Goal: Transaction & Acquisition: Purchase product/service

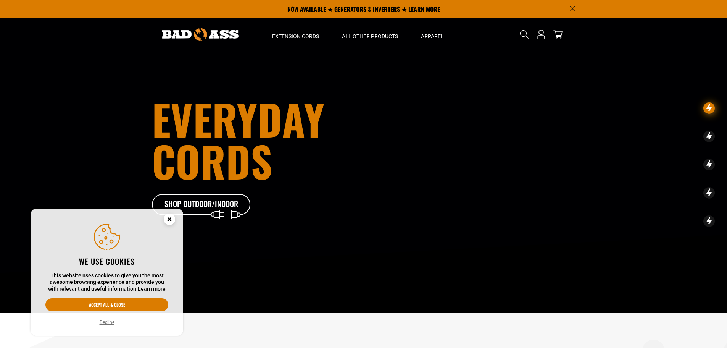
drag, startPoint x: 168, startPoint y: 220, endPoint x: 179, endPoint y: 207, distance: 17.3
click at [168, 220] on circle "Cookie Consent" at bounding box center [169, 218] width 11 height 11
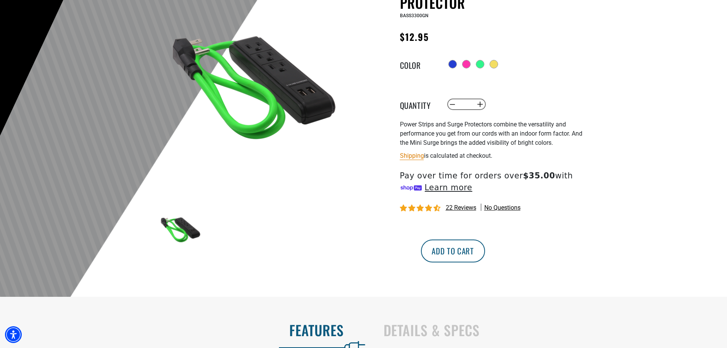
scroll to position [104, 0]
click at [485, 255] on button "Add to cart" at bounding box center [453, 250] width 64 height 23
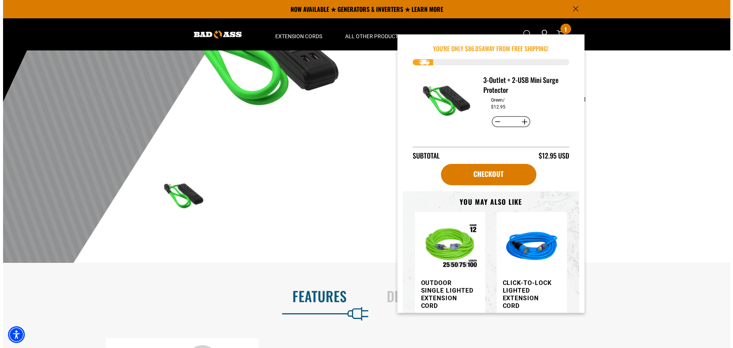
scroll to position [137, 0]
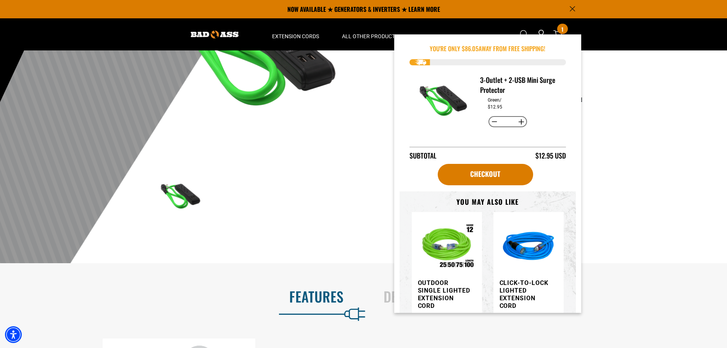
click at [634, 182] on div at bounding box center [363, 100] width 727 height 374
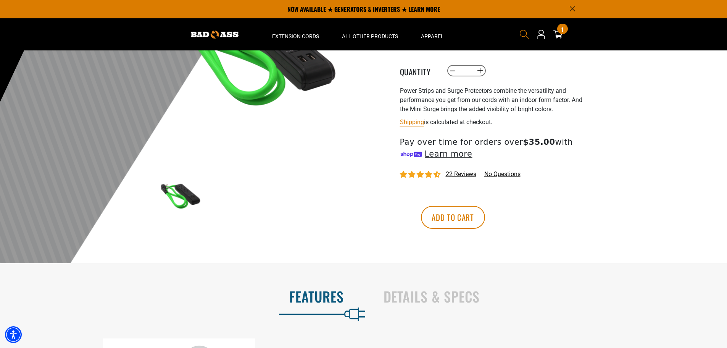
click at [528, 33] on icon "Search" at bounding box center [525, 34] width 10 height 10
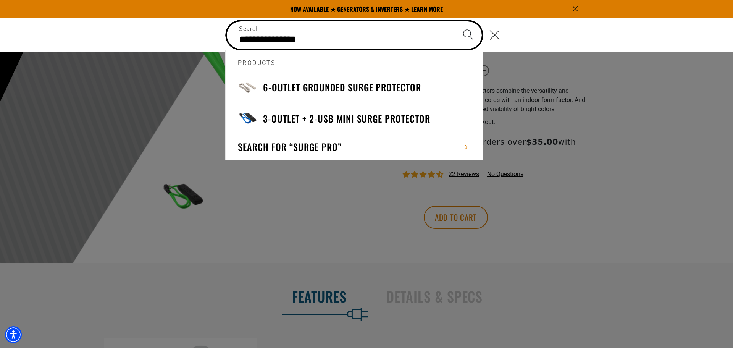
type input "**********"
click at [455, 21] on button "Search" at bounding box center [468, 34] width 27 height 27
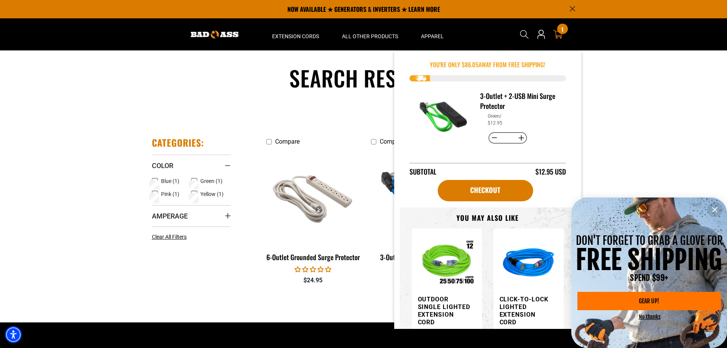
click at [558, 33] on icon at bounding box center [558, 34] width 10 height 10
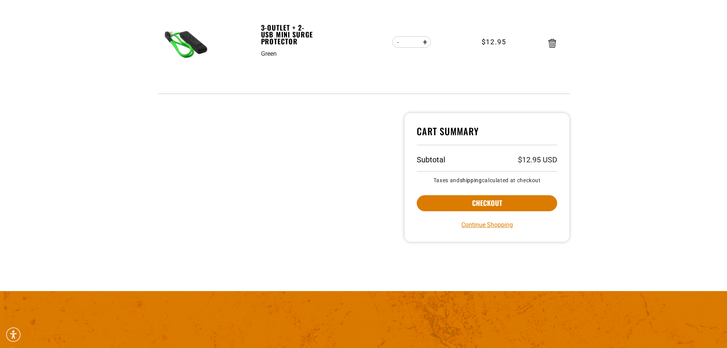
scroll to position [166, 0]
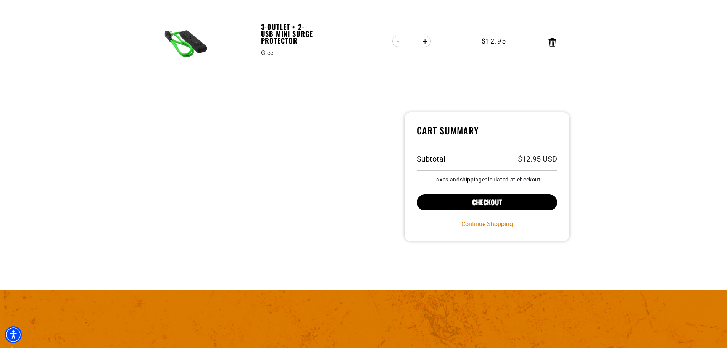
click at [494, 197] on button "Checkout" at bounding box center [487, 202] width 141 height 16
